Goal: Information Seeking & Learning: Compare options

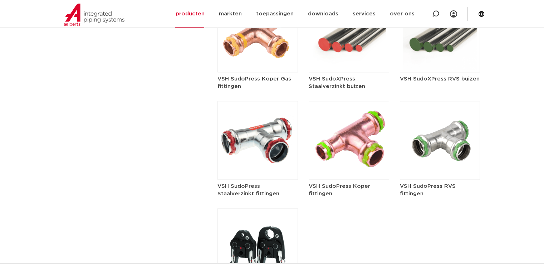
scroll to position [936, 0]
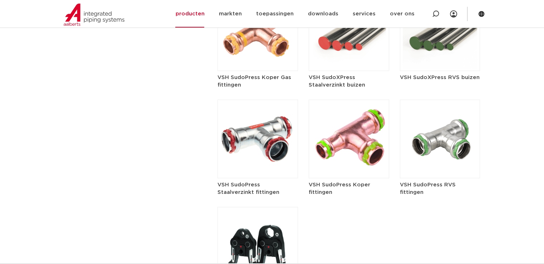
click at [262, 181] on h5 "VSH SudoPress Staalverzinkt fittingen" at bounding box center [257, 188] width 80 height 15
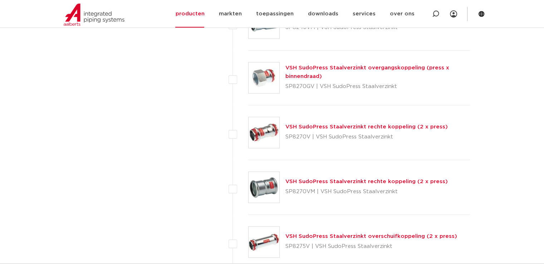
scroll to position [1430, 0]
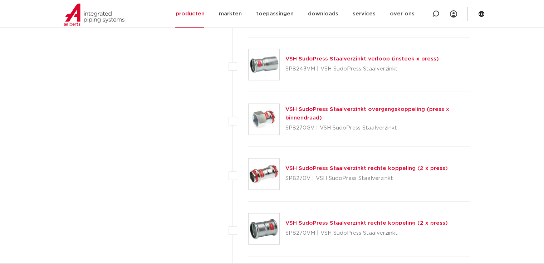
click at [324, 107] on link "VSH SudoPress Staalverzinkt overgangskoppeling (press x binnendraad)" at bounding box center [367, 114] width 164 height 14
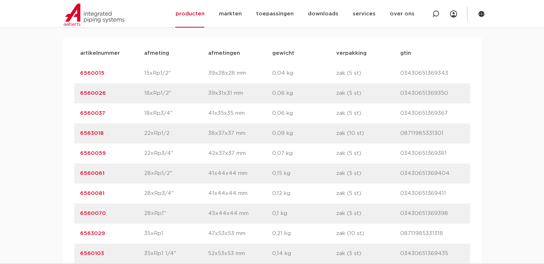
scroll to position [608, 0]
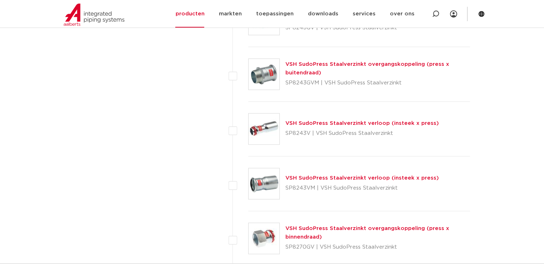
scroll to position [1252, 0]
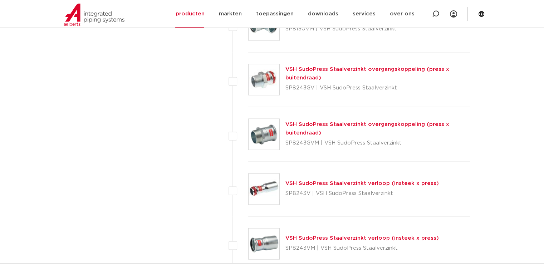
click at [363, 67] on link "VSH SudoPress Staalverzinkt overgangskoppeling (press x buitendraad)" at bounding box center [367, 74] width 164 height 14
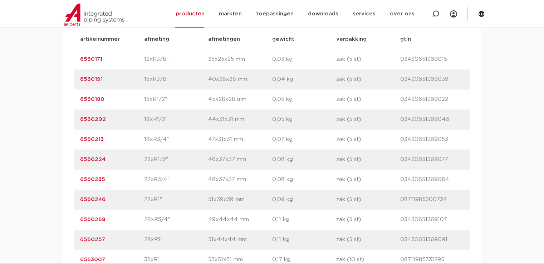
scroll to position [644, 0]
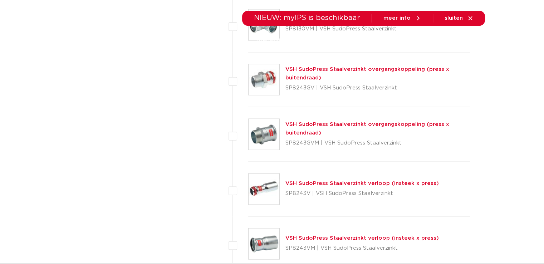
click at [353, 121] on link "VSH SudoPress Staalverzinkt overgangskoppeling (press x buitendraad)" at bounding box center [367, 128] width 164 height 14
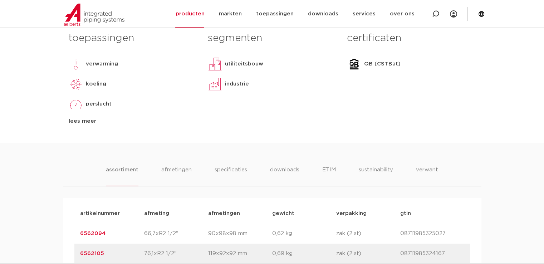
scroll to position [393, 0]
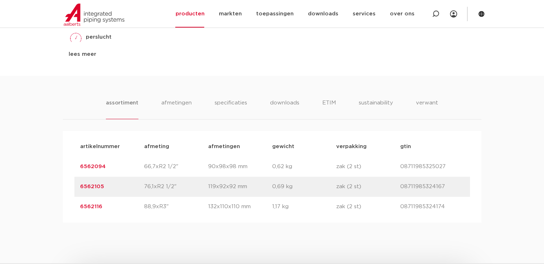
drag, startPoint x: 158, startPoint y: 191, endPoint x: 180, endPoint y: 188, distance: 22.3
click at [179, 189] on div "artikelnummer 6562105 afmeting 76,1xR2 1/2" [GEOGRAPHIC_DATA] 119x92x92 mm gewi…" at bounding box center [271, 187] width 395 height 20
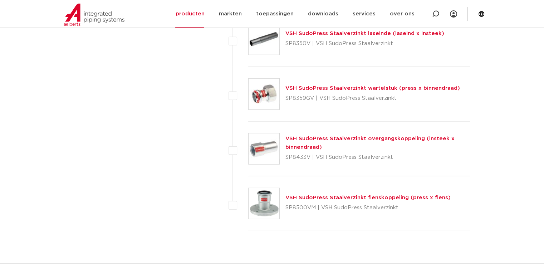
scroll to position [2002, 0]
click at [271, 193] on img at bounding box center [264, 203] width 31 height 31
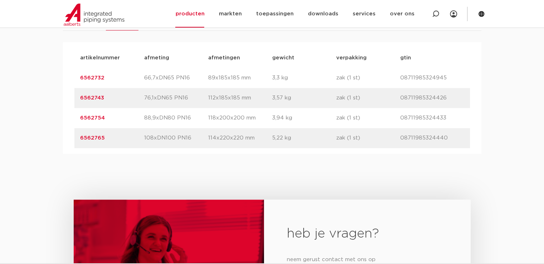
scroll to position [429, 0]
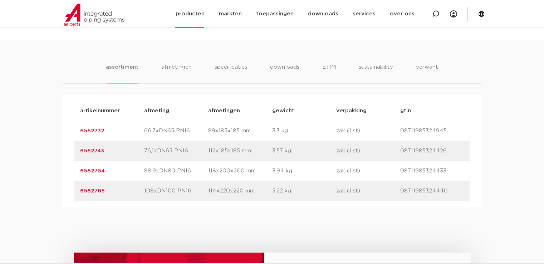
click at [198, 15] on link "producten" at bounding box center [189, 14] width 29 height 28
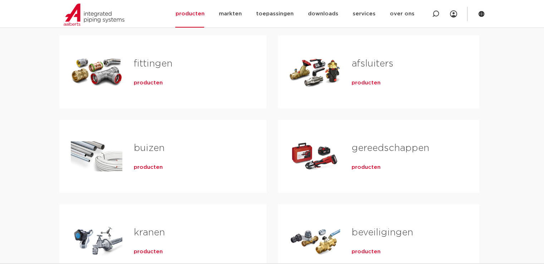
click at [357, 83] on span "producten" at bounding box center [365, 82] width 29 height 7
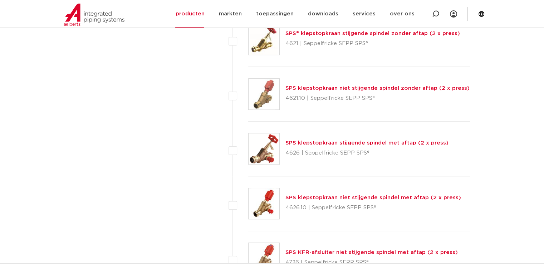
scroll to position [3182, 0]
